Goal: Download file/media

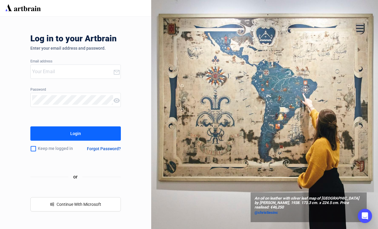
type input "[PERSON_NAME][EMAIL_ADDRESS][DOMAIN_NAME]"
click at [83, 130] on button "Login" at bounding box center [75, 134] width 91 height 14
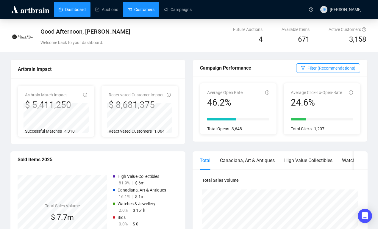
click at [149, 13] on link "Customers" at bounding box center [141, 9] width 27 height 15
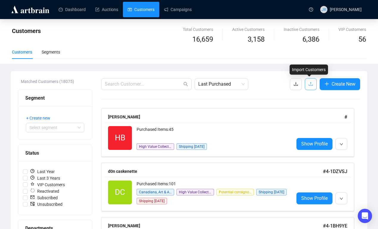
click at [309, 84] on icon "upload" at bounding box center [311, 84] width 4 height 4
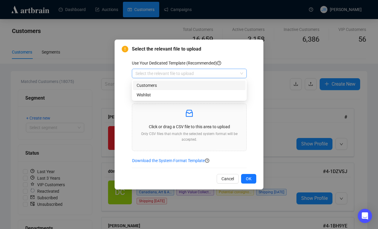
click at [239, 75] on span at bounding box center [189, 73] width 108 height 9
click at [201, 82] on div "Customers" at bounding box center [189, 85] width 105 height 7
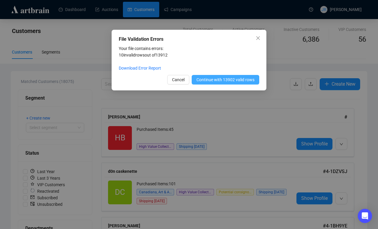
click at [223, 81] on span "Continue with 13902 valid rows" at bounding box center [226, 80] width 58 height 7
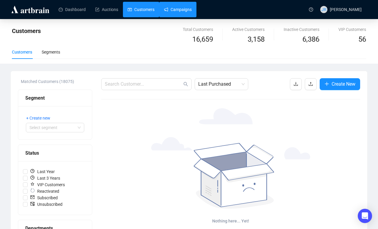
click at [189, 9] on link "Campaigns" at bounding box center [178, 9] width 28 height 15
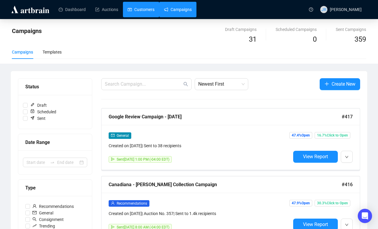
click at [139, 13] on link "Customers" at bounding box center [141, 9] width 27 height 15
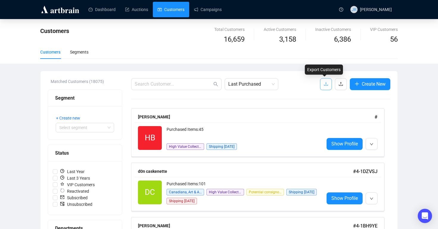
click at [324, 80] on button "button" at bounding box center [326, 84] width 12 height 12
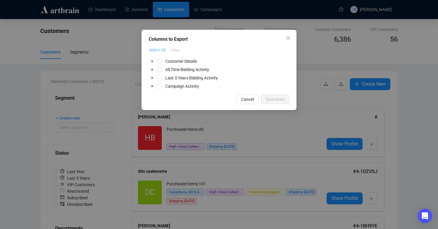
click at [158, 46] on button "Select All" at bounding box center [157, 50] width 17 height 10
click at [270, 99] on span "Download" at bounding box center [275, 99] width 19 height 7
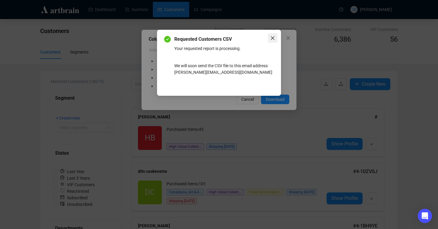
click at [273, 39] on icon "close" at bounding box center [272, 38] width 5 height 5
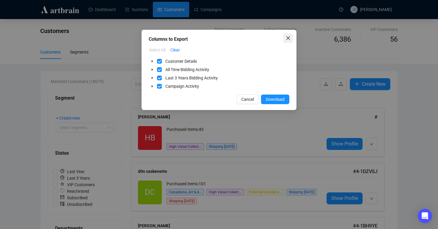
click at [289, 37] on icon "close" at bounding box center [288, 38] width 5 height 5
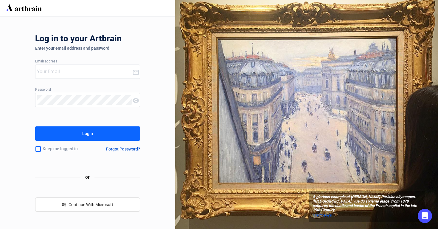
type input "[PERSON_NAME][EMAIL_ADDRESS][DOMAIN_NAME]"
click at [101, 131] on button "Login" at bounding box center [87, 134] width 105 height 14
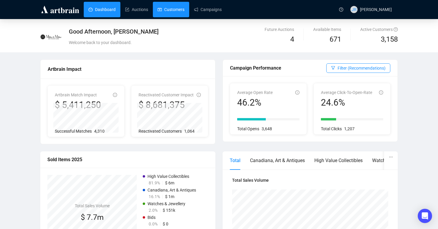
click at [171, 13] on link "Customers" at bounding box center [171, 9] width 27 height 15
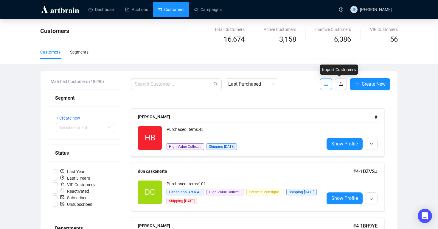
click at [324, 86] on icon "download" at bounding box center [326, 84] width 4 height 4
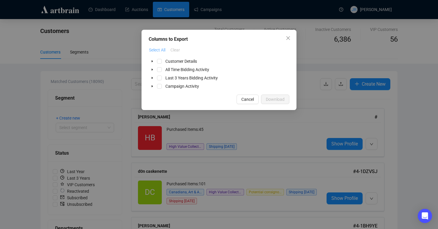
click at [163, 51] on span "Select All" at bounding box center [157, 50] width 16 height 7
click at [269, 98] on span "Download" at bounding box center [275, 99] width 19 height 7
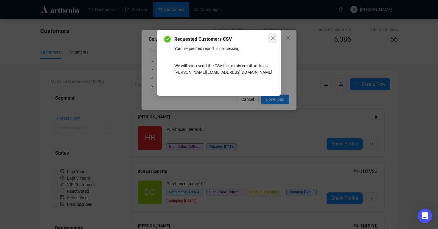
click at [275, 37] on span "Close" at bounding box center [273, 38] width 10 height 5
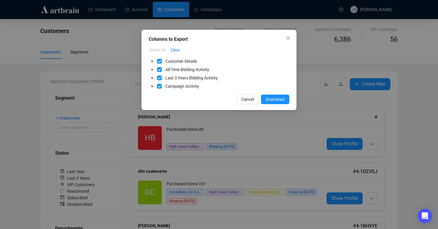
click at [283, 37] on div "Columns to Export" at bounding box center [219, 39] width 141 height 7
click at [287, 37] on icon "close" at bounding box center [288, 38] width 5 height 5
